Goal: Information Seeking & Learning: Find specific fact

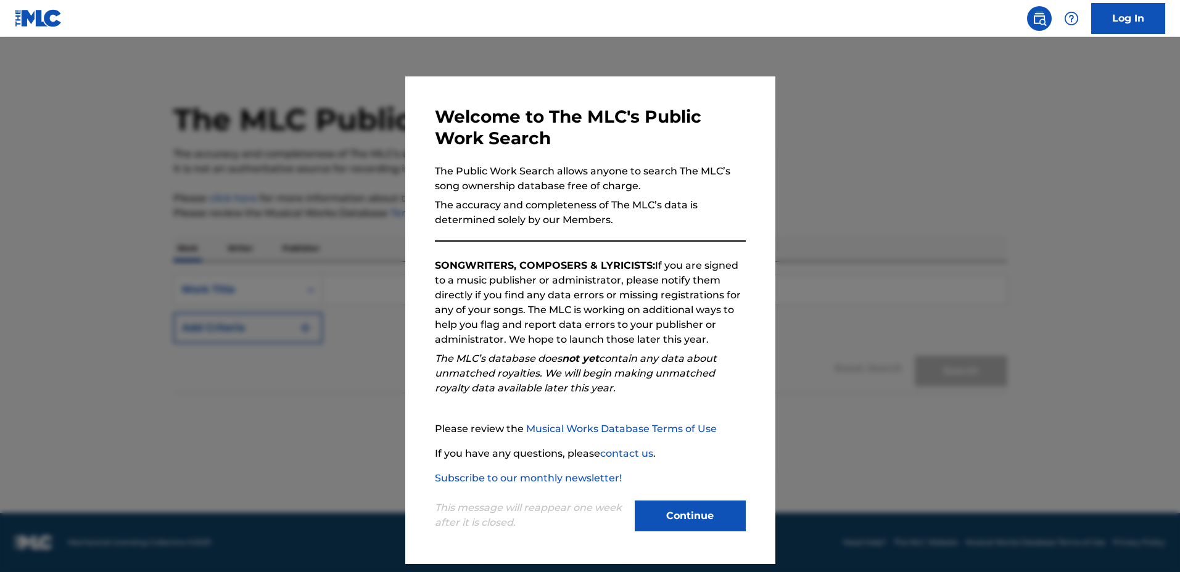
click at [699, 250] on div "Welcome to The MLC's Public Work Search The Public Work Search allows anyone to…" at bounding box center [590, 320] width 311 height 429
click at [818, 256] on div at bounding box center [590, 323] width 1180 height 572
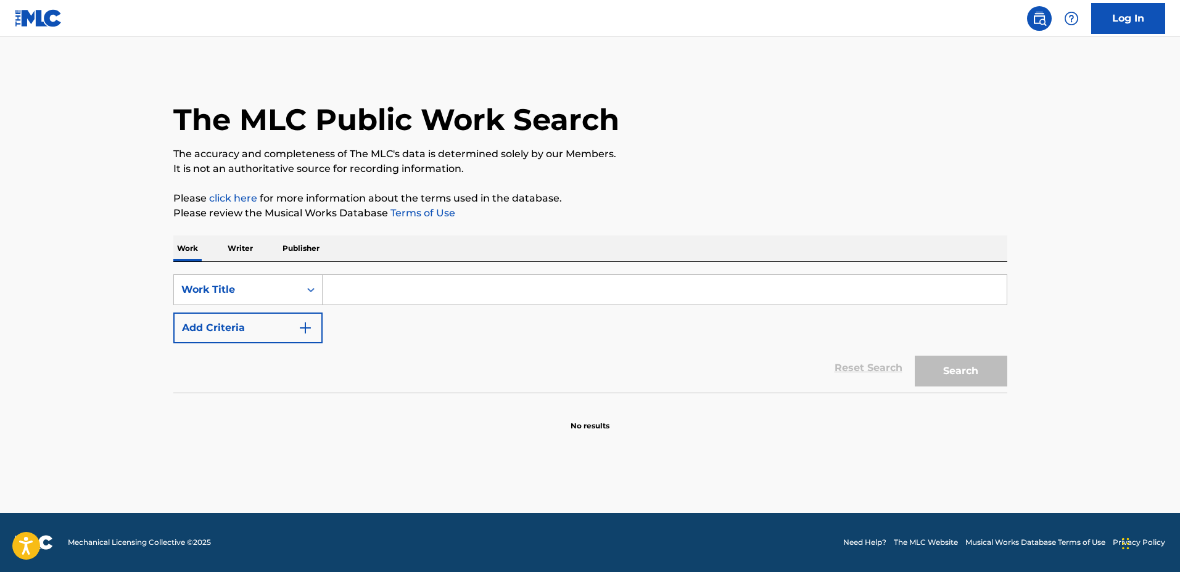
click at [688, 277] on input "Search Form" at bounding box center [665, 290] width 684 height 30
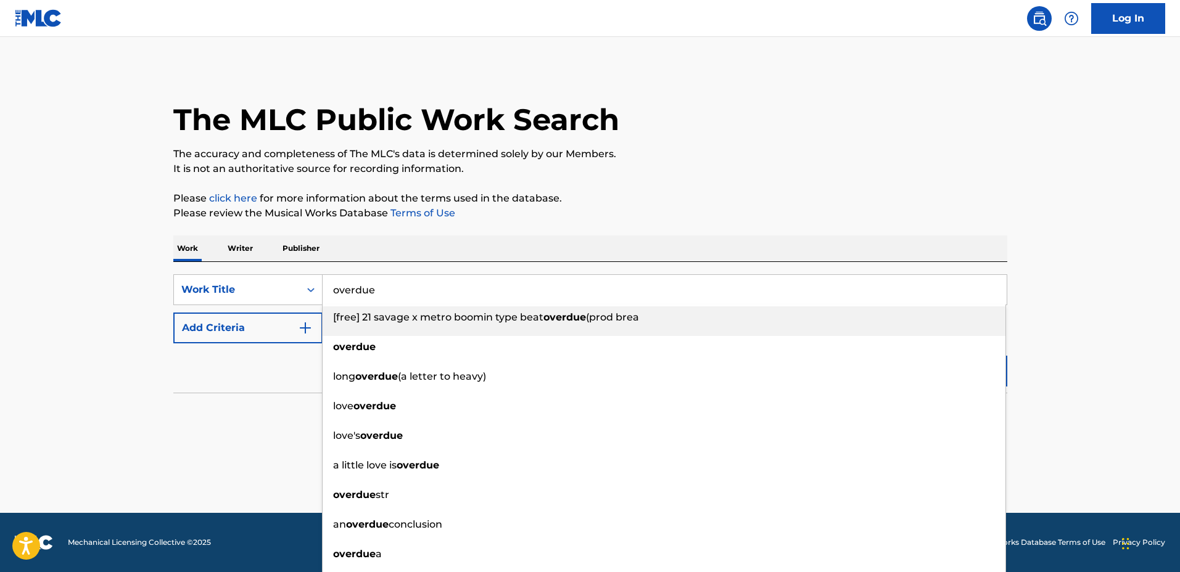
type input "overdue"
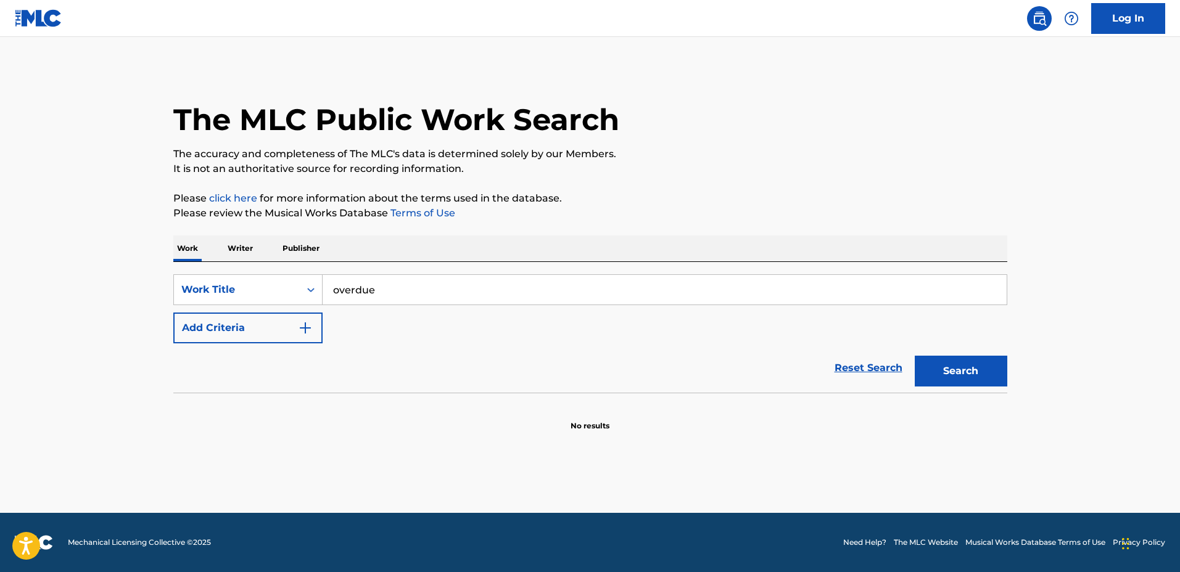
click at [295, 331] on button "Add Criteria" at bounding box center [247, 328] width 149 height 31
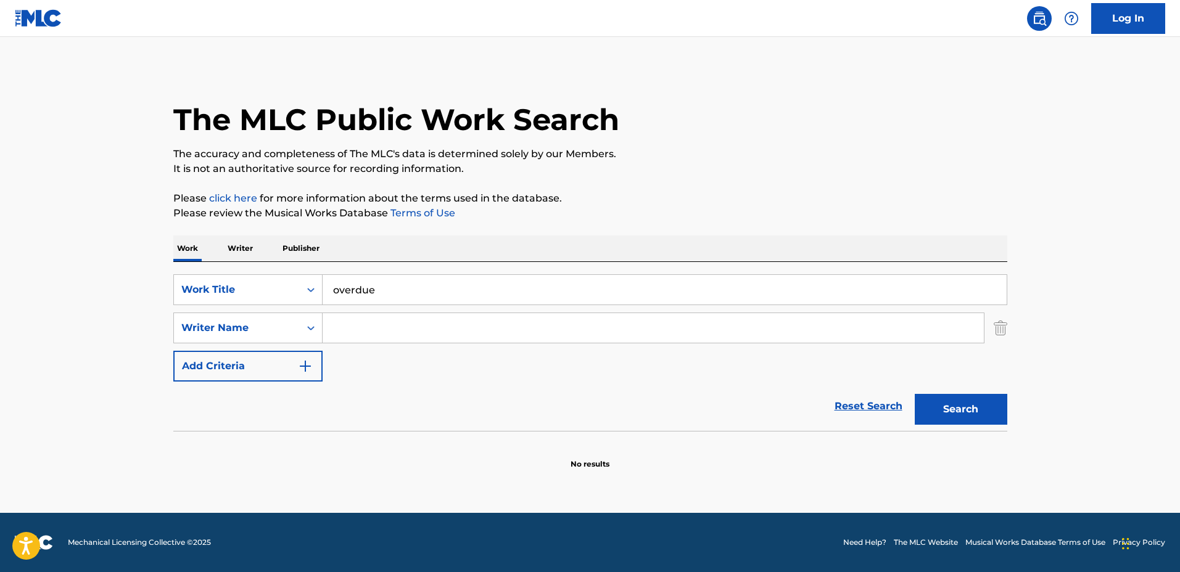
click at [360, 327] on input "Search Form" at bounding box center [653, 328] width 661 height 30
click at [914, 394] on button "Search" at bounding box center [960, 409] width 92 height 31
click at [374, 329] on input "milen" at bounding box center [653, 328] width 661 height 30
type input "[GEOGRAPHIC_DATA]"
click at [914, 394] on button "Search" at bounding box center [960, 409] width 92 height 31
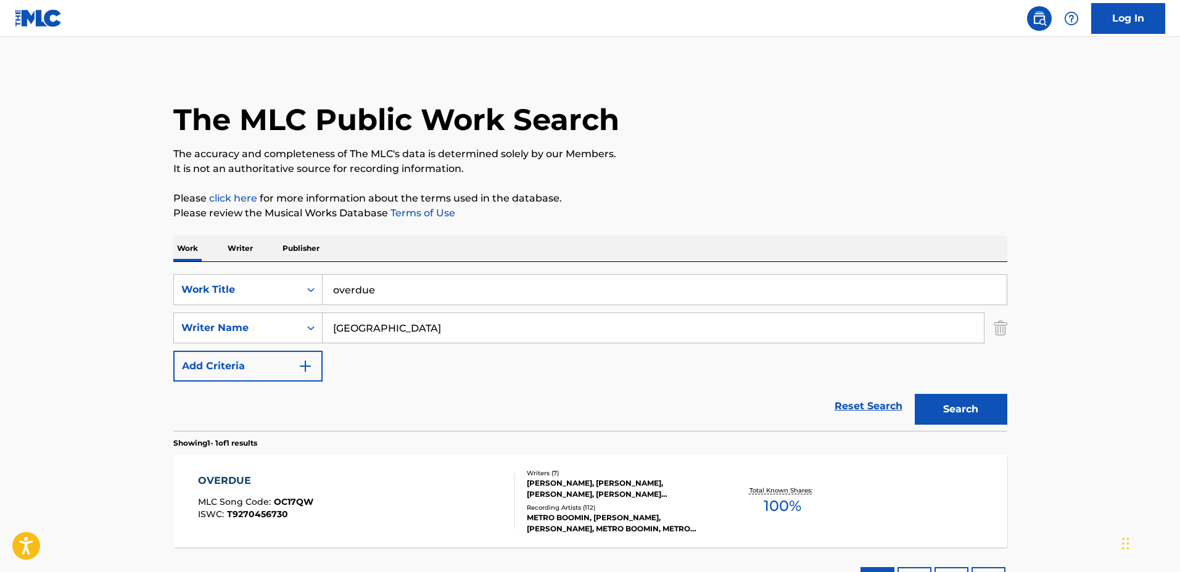
click at [697, 467] on div "OVERDUE MLC Song Code : OC17QW ISWC : T9270456730 Writers ( 7 ) [PERSON_NAME], …" at bounding box center [590, 501] width 834 height 92
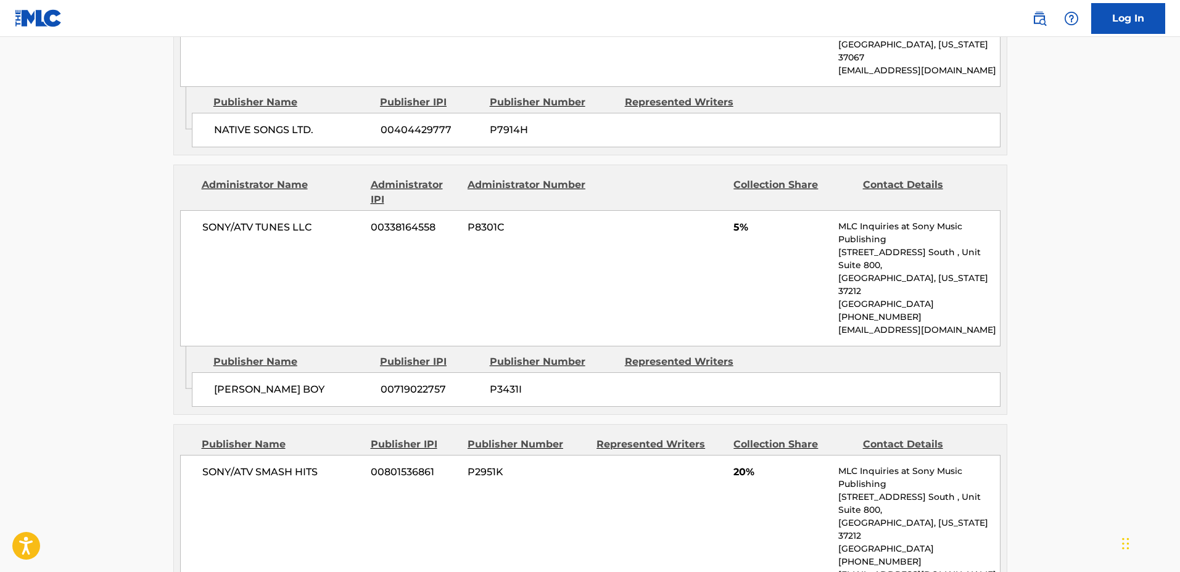
scroll to position [1696, 0]
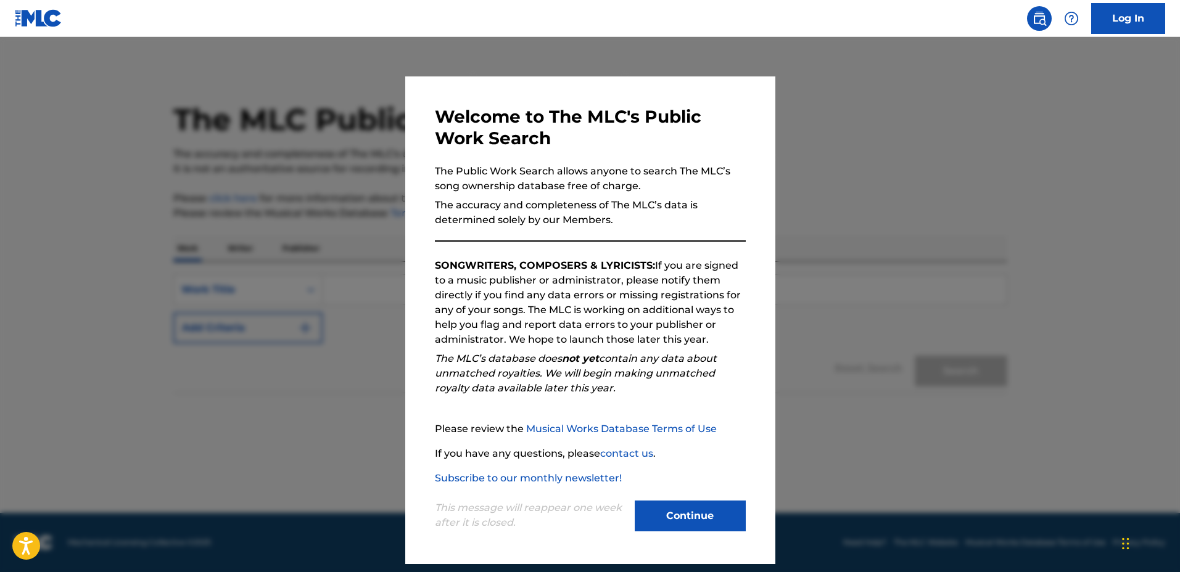
drag, startPoint x: 772, startPoint y: 262, endPoint x: 768, endPoint y: 278, distance: 16.6
click at [772, 263] on div "Welcome to The MLC's Public Work Search The Public Work Search allows anyone to…" at bounding box center [590, 320] width 370 height 488
click at [768, 281] on div "Welcome to The MLC's Public Work Search The Public Work Search allows anyone to…" at bounding box center [590, 320] width 370 height 488
click at [807, 290] on div at bounding box center [590, 323] width 1180 height 572
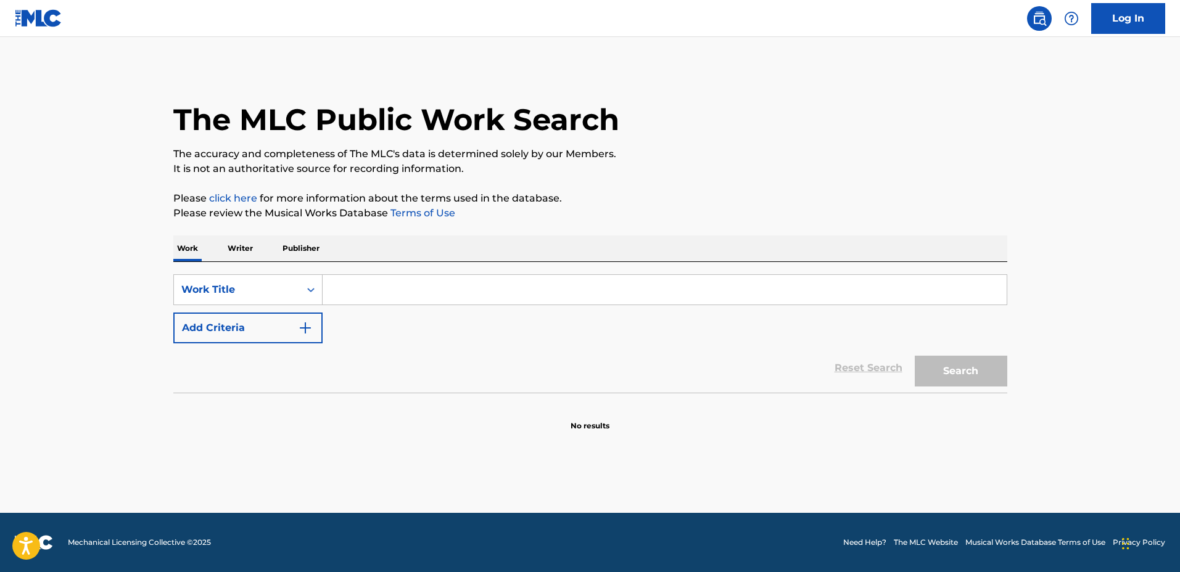
click at [808, 290] on input "Search Form" at bounding box center [665, 290] width 684 height 30
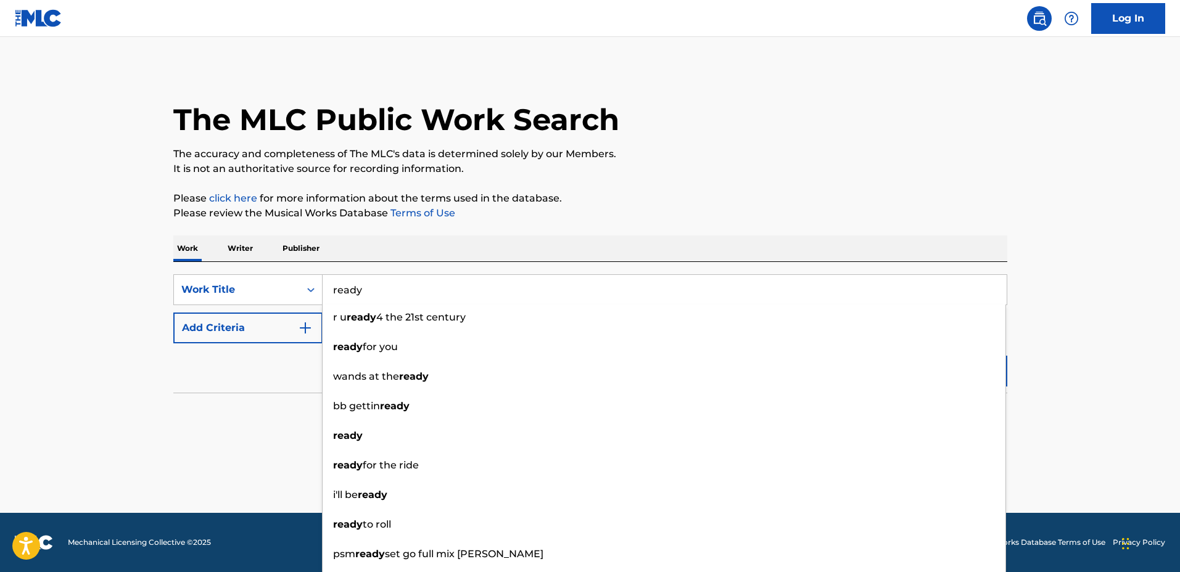
type input "ready"
click at [232, 332] on button "Add Criteria" at bounding box center [247, 328] width 149 height 31
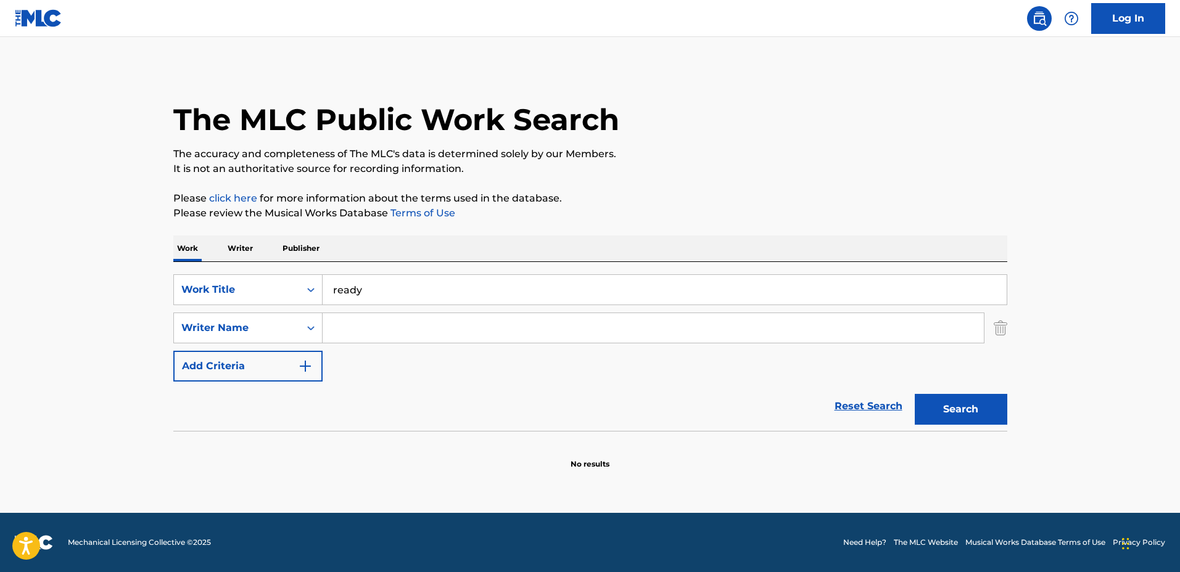
click at [363, 333] on input "Search Form" at bounding box center [653, 328] width 661 height 30
type input "[GEOGRAPHIC_DATA]"
click at [929, 405] on button "Search" at bounding box center [960, 409] width 92 height 31
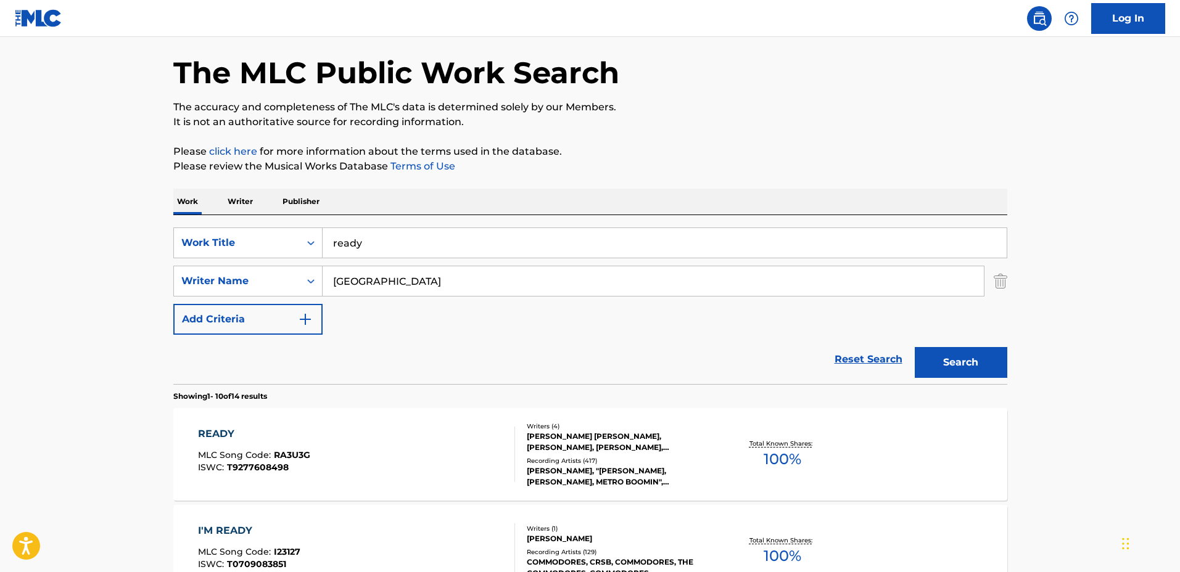
scroll to position [77, 0]
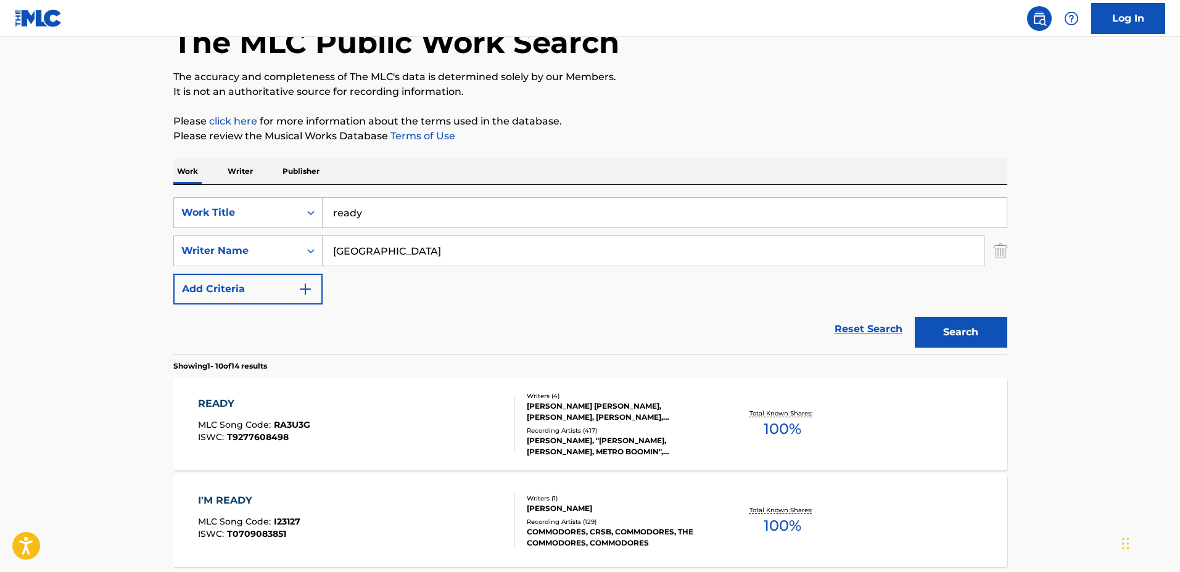
click at [713, 388] on div "READY MLC Song Code : RA3U3G ISWC : T9277608498 Writers ( 4 ) LELAND TYLER WAYN…" at bounding box center [590, 424] width 834 height 92
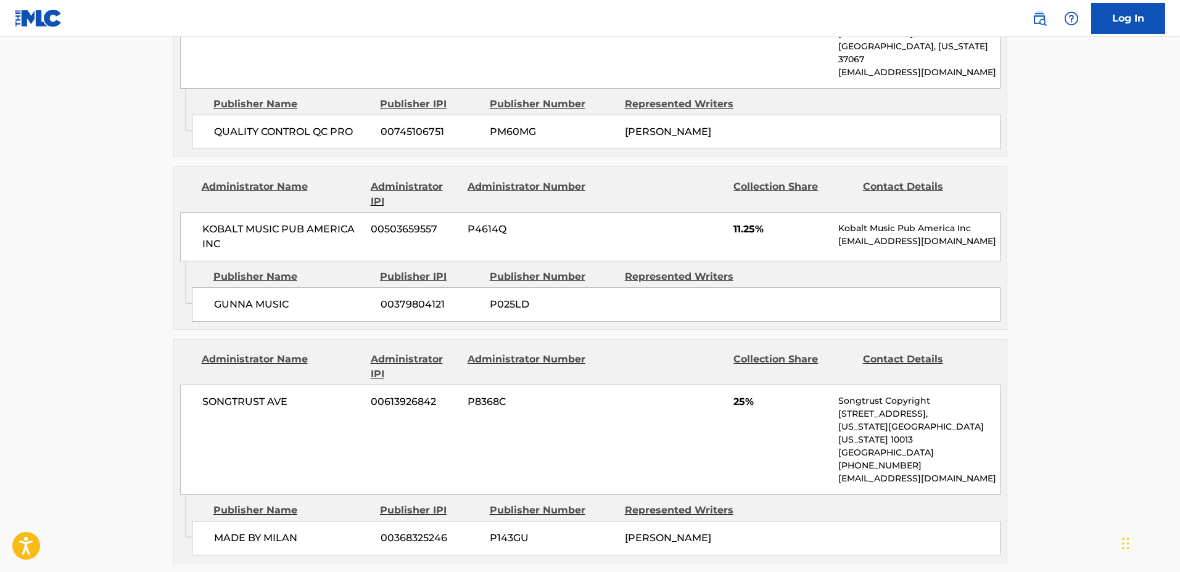
scroll to position [1696, 0]
